Goal: Information Seeking & Learning: Learn about a topic

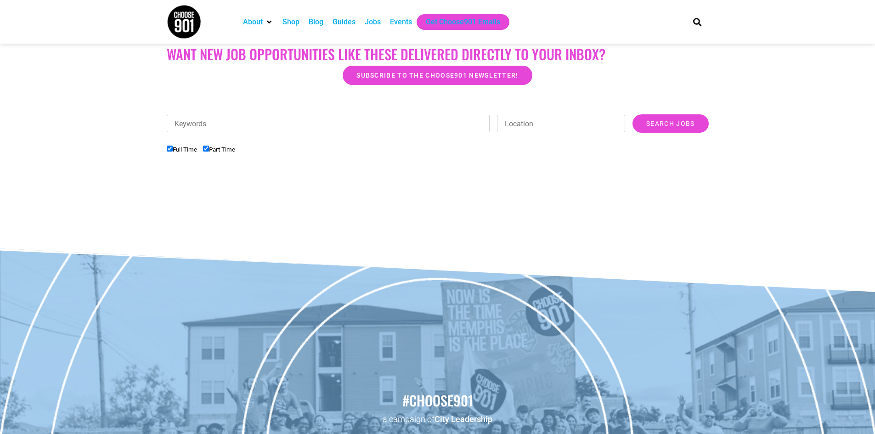
scroll to position [153, 0]
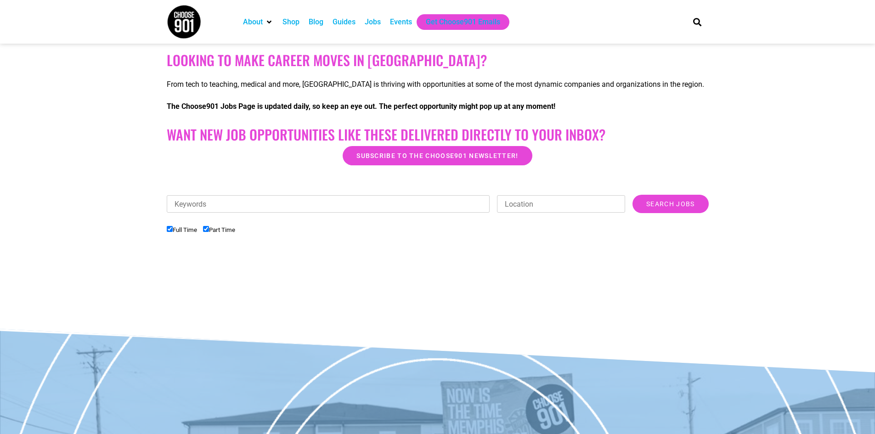
click at [403, 202] on input "Location" at bounding box center [561, 203] width 128 height 17
click at [403, 208] on input "Location" at bounding box center [561, 203] width 128 height 17
type input "memphis"
click at [403, 202] on input "Search Jobs" at bounding box center [670, 204] width 76 height 18
click at [252, 202] on input "Keywords" at bounding box center [328, 203] width 323 height 17
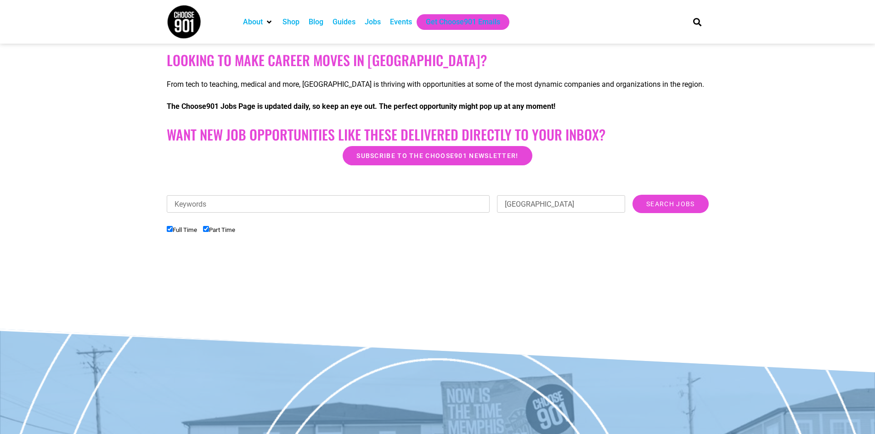
click at [236, 207] on input "Keywords" at bounding box center [328, 203] width 323 height 17
click at [403, 201] on input "Search Jobs" at bounding box center [670, 204] width 76 height 18
click at [258, 206] on input "Keywords" at bounding box center [328, 203] width 323 height 17
type input "receptionist"
click at [403, 204] on input "Search Jobs" at bounding box center [670, 204] width 76 height 18
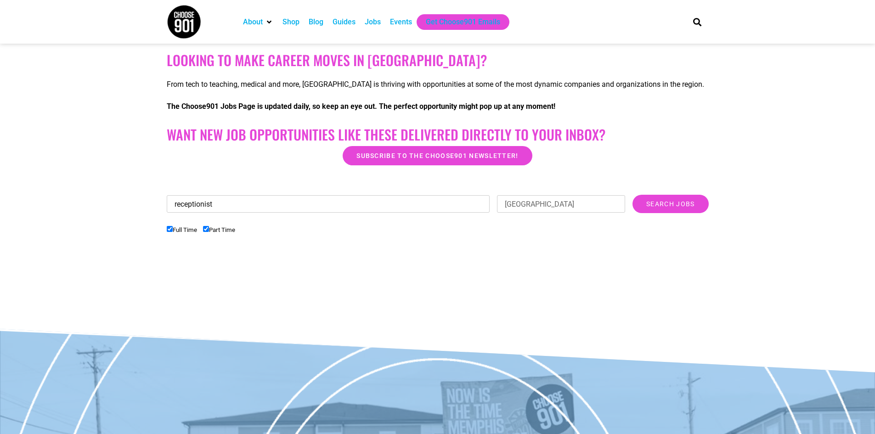
click at [227, 203] on input "receptionist" at bounding box center [328, 203] width 323 height 17
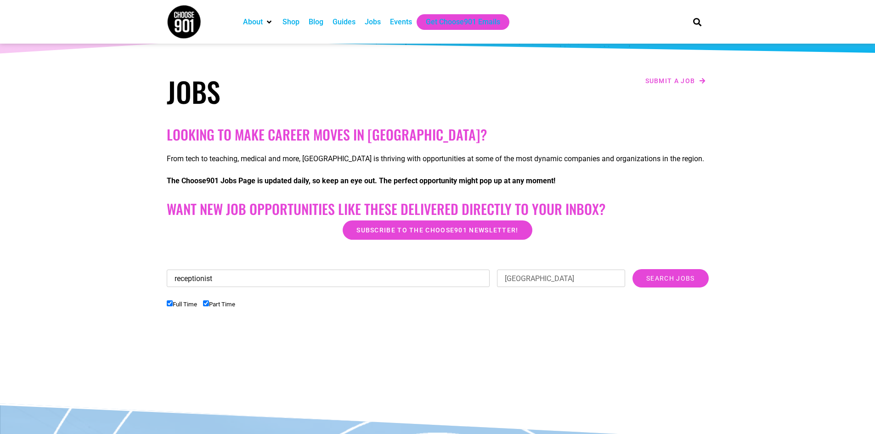
scroll to position [0, 0]
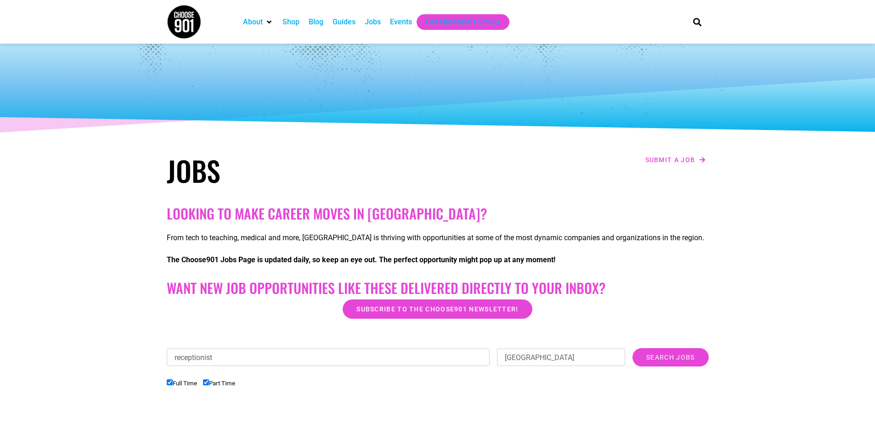
click at [368, 22] on div "Jobs" at bounding box center [373, 22] width 16 height 11
click at [444, 18] on div "Get Choose901 Emails" at bounding box center [463, 22] width 74 height 11
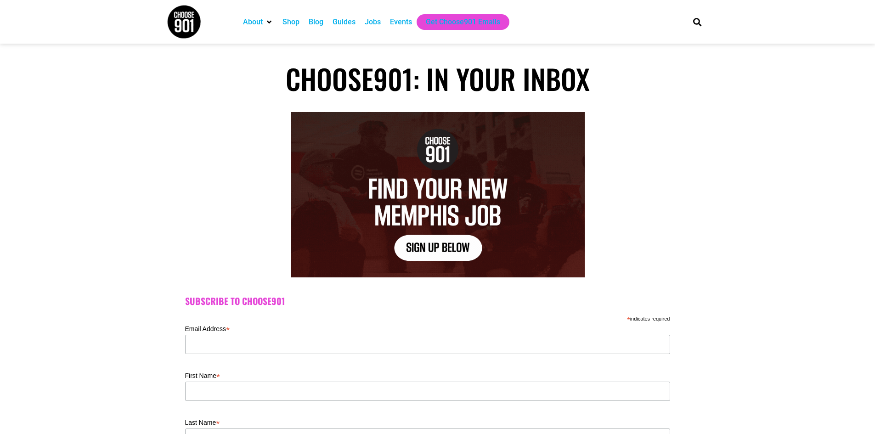
click at [373, 28] on div "Jobs" at bounding box center [372, 22] width 25 height 16
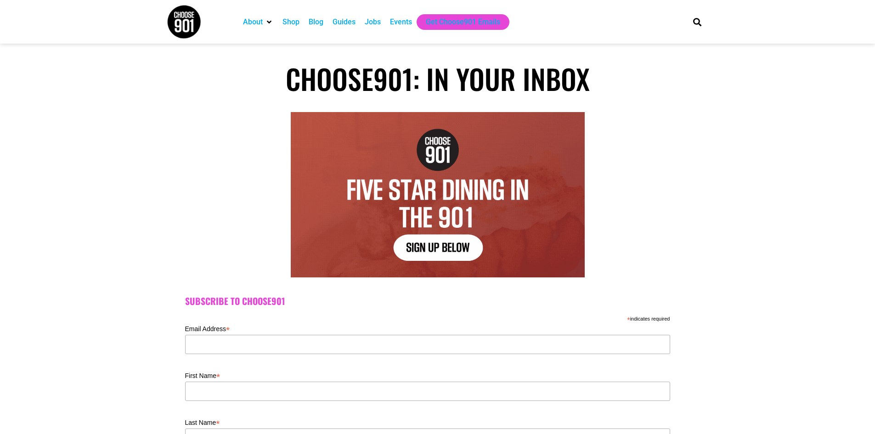
click at [373, 23] on div "Jobs" at bounding box center [373, 22] width 16 height 11
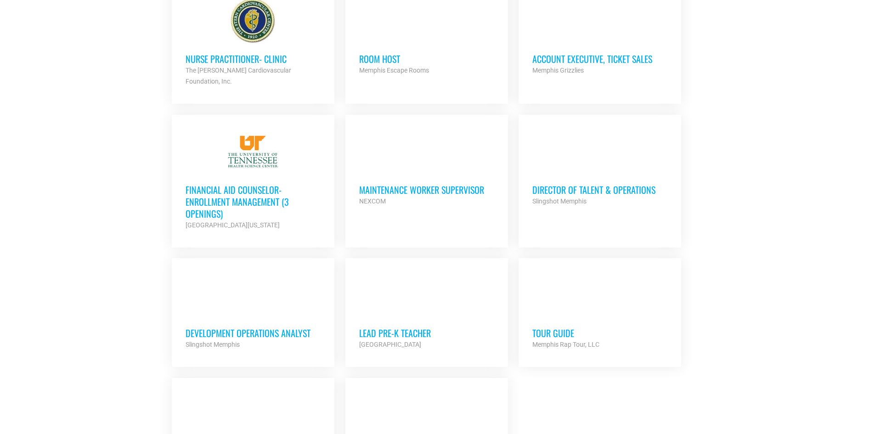
scroll to position [1056, 0]
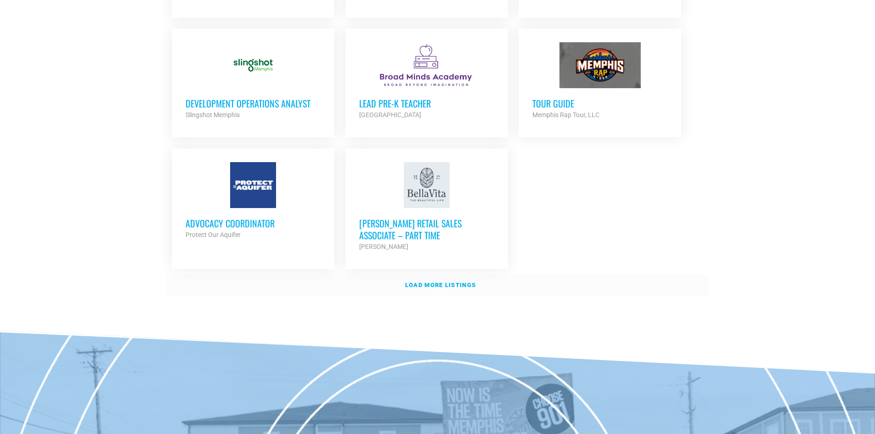
click at [447, 281] on strong "Load more listings" at bounding box center [440, 284] width 71 height 7
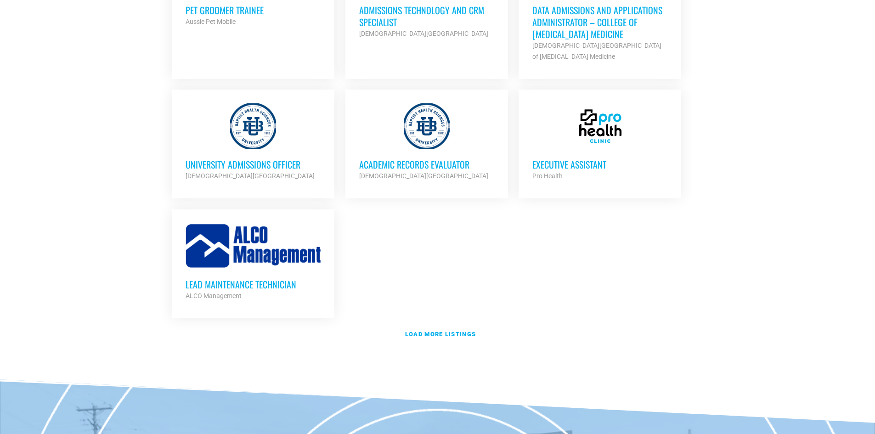
scroll to position [1928, 0]
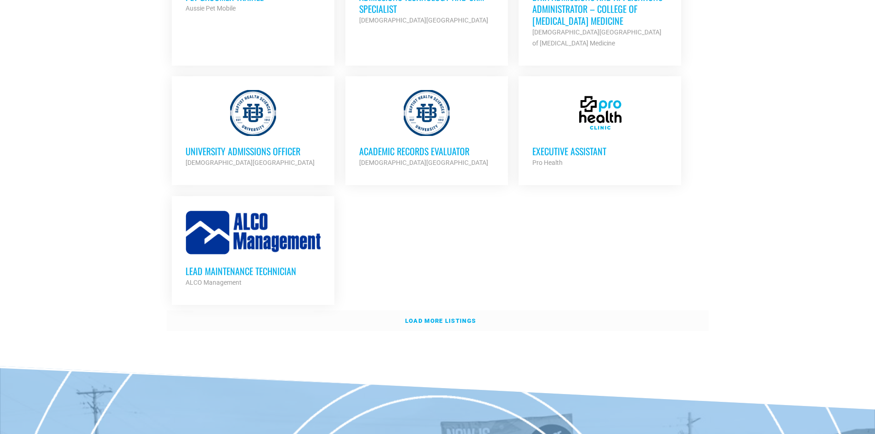
click at [433, 317] on strong "Load more listings" at bounding box center [440, 320] width 71 height 7
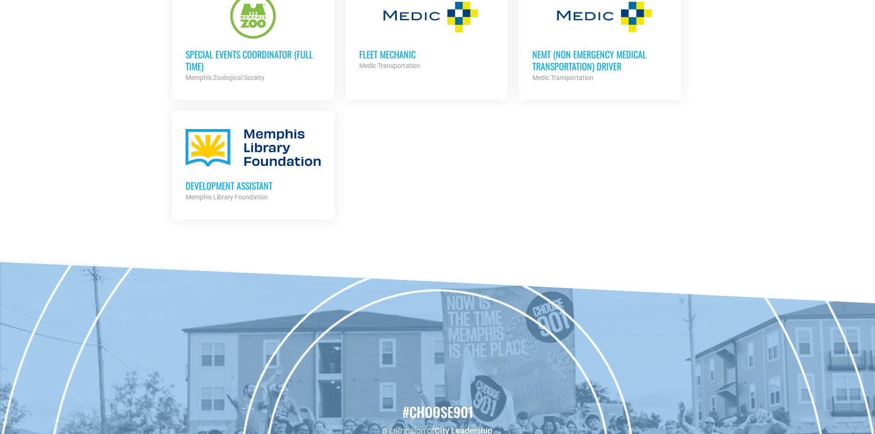
scroll to position [2612, 0]
